Goal: Task Accomplishment & Management: Manage account settings

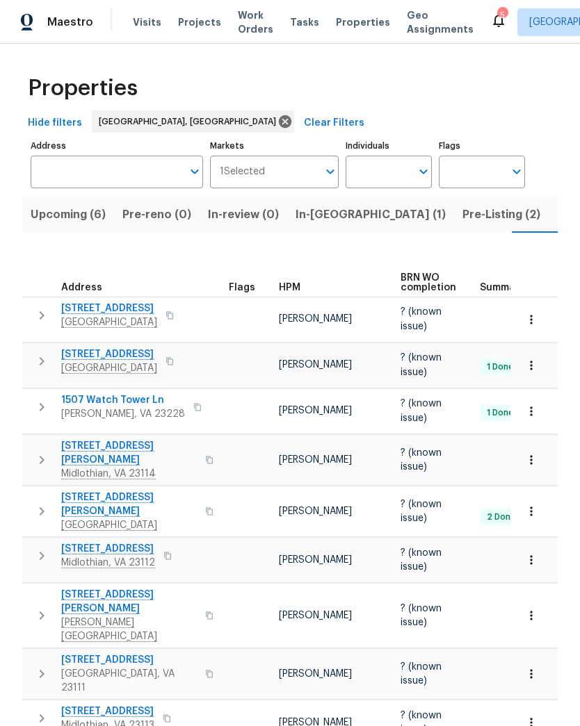
scroll to position [40, 0]
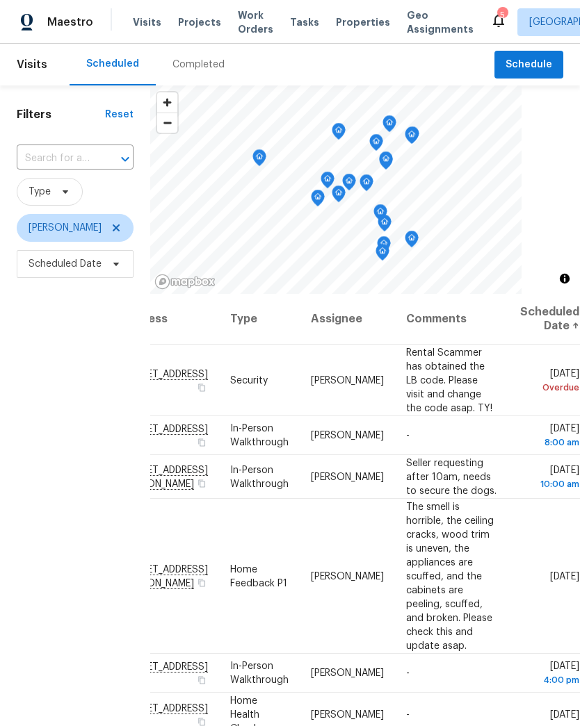
scroll to position [0, 155]
click at [0, 0] on icon at bounding box center [0, 0] width 0 height 0
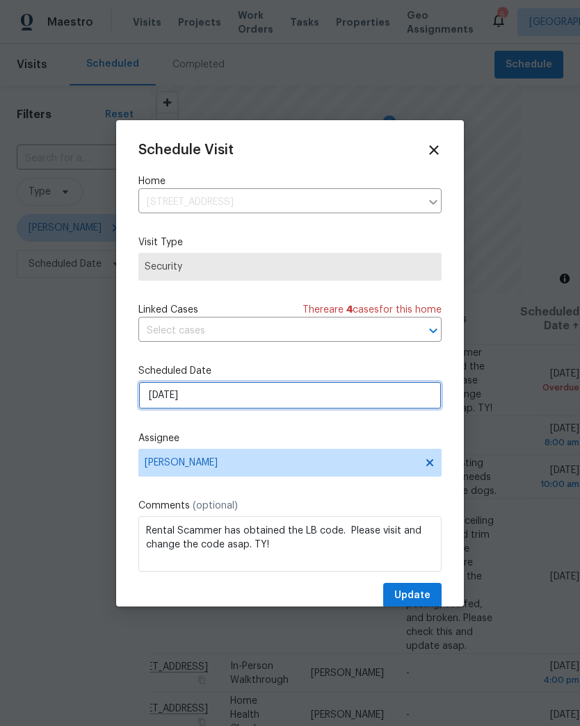
click at [149, 399] on input "9/15/2025" at bounding box center [289, 395] width 303 height 28
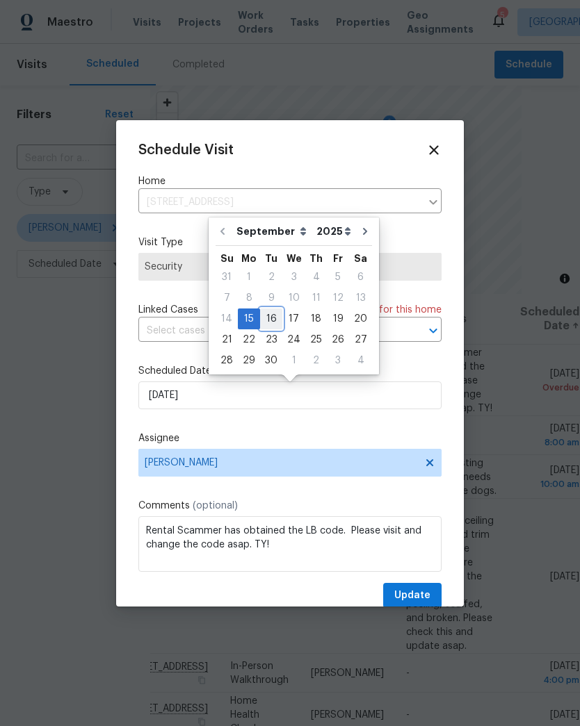
click at [261, 314] on div "16" at bounding box center [271, 318] width 22 height 19
type input "9/16/2025"
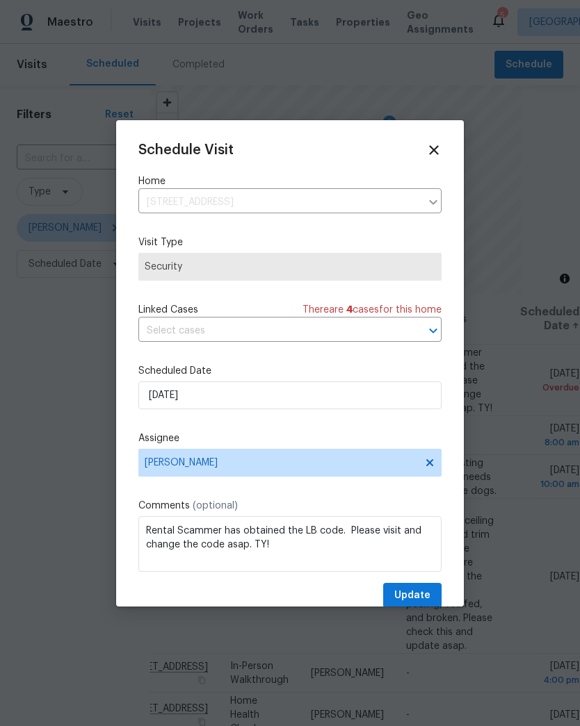
click at [434, 597] on button "Update" at bounding box center [412, 596] width 58 height 26
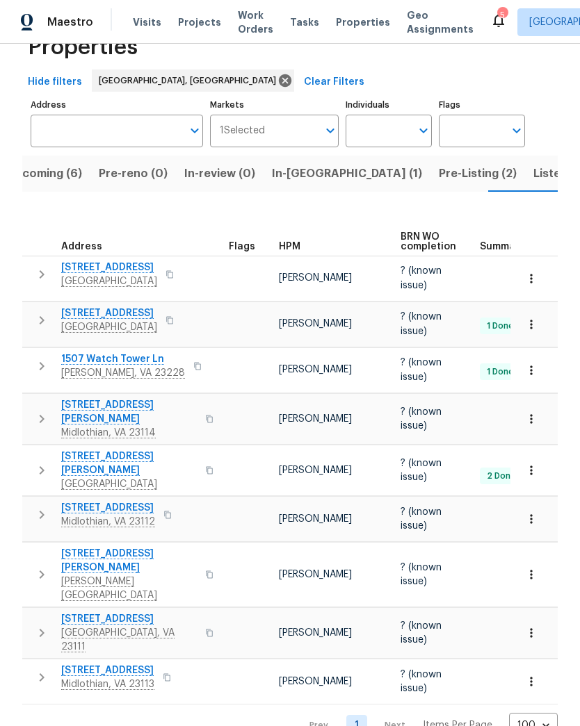
scroll to position [40, 0]
click at [533, 184] on span "Listed (21)" at bounding box center [561, 174] width 57 height 19
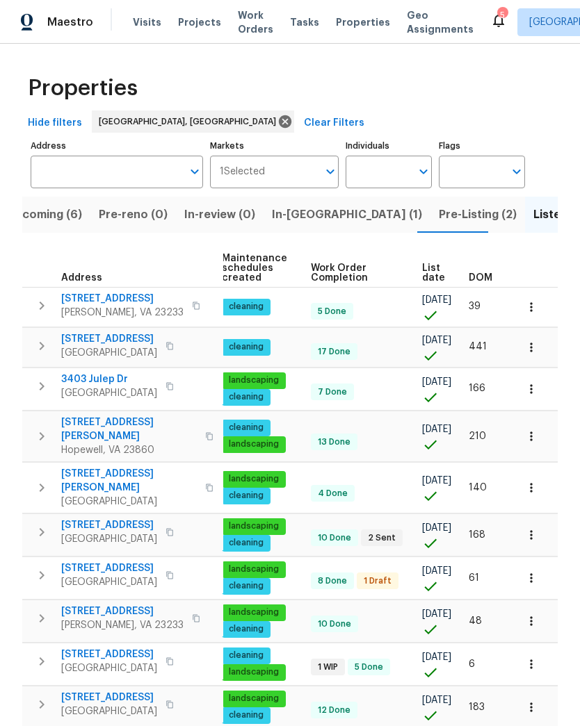
scroll to position [0, 179]
click at [477, 283] on span "DOM" at bounding box center [480, 278] width 24 height 10
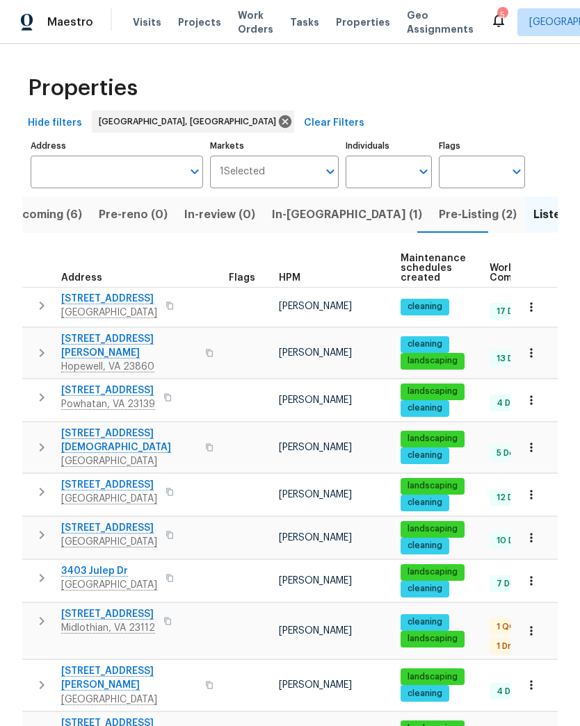
click at [527, 531] on icon "button" at bounding box center [531, 538] width 14 height 14
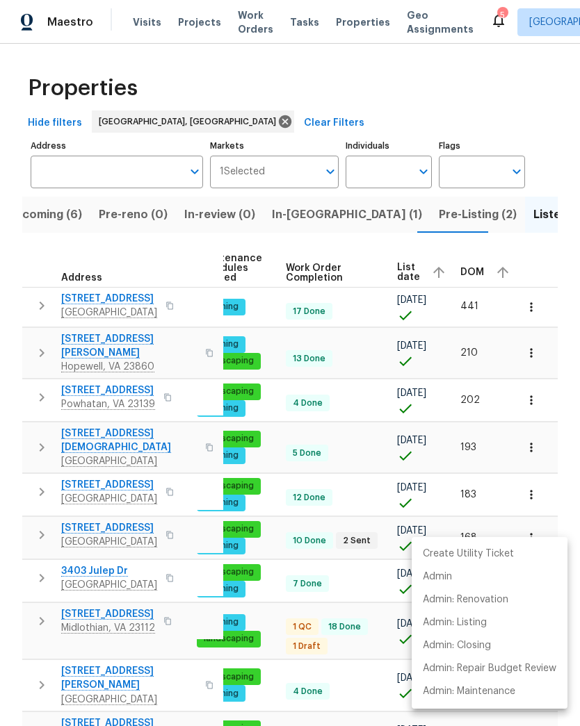
scroll to position [0, 203]
click at [472, 278] on div at bounding box center [290, 363] width 580 height 726
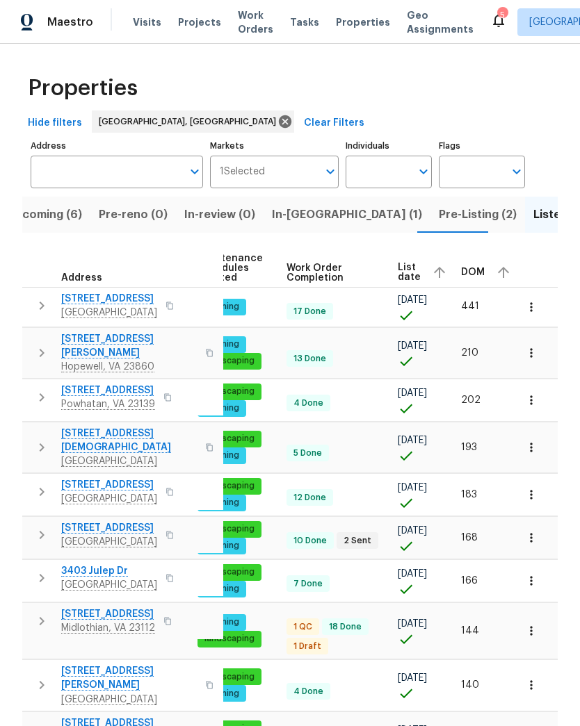
click at [472, 277] on span "DOM" at bounding box center [473, 273] width 24 height 10
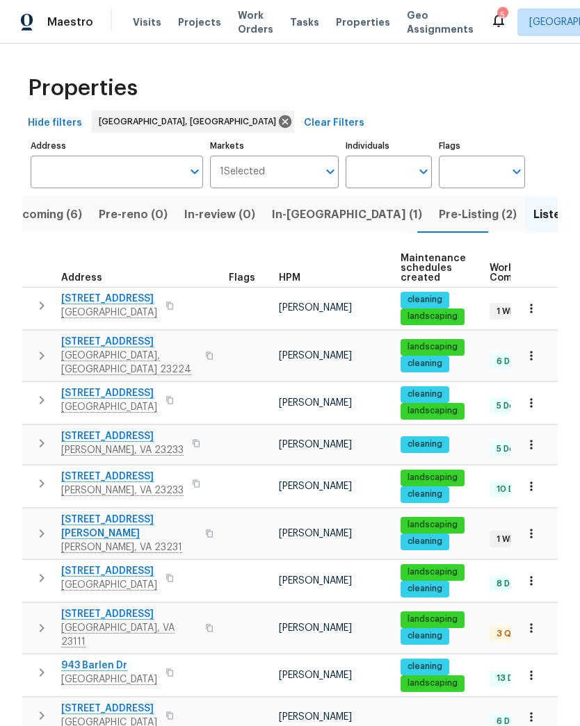
click at [174, 309] on icon "button" at bounding box center [169, 306] width 8 height 8
